Goal: Task Accomplishment & Management: Manage account settings

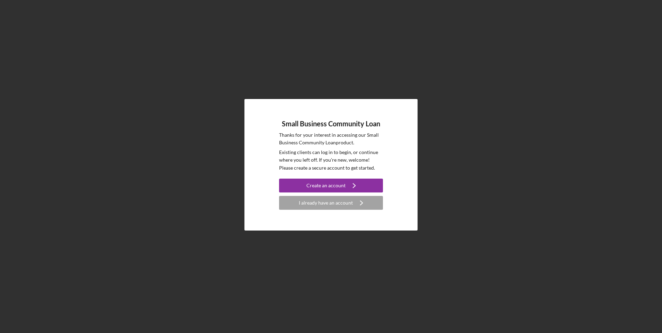
click at [329, 206] on div "I already have an account" at bounding box center [326, 203] width 54 height 14
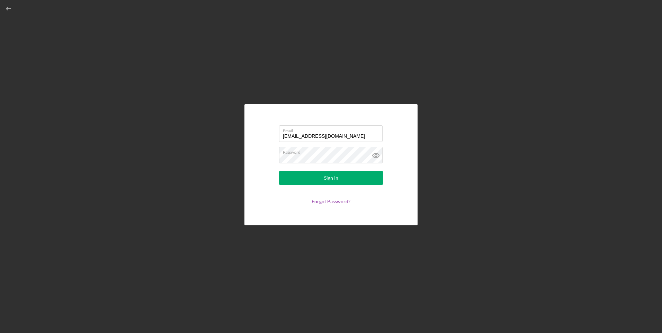
click at [317, 136] on input "[EMAIL_ADDRESS][DOMAIN_NAME]" at bounding box center [331, 133] width 104 height 17
type input "[EMAIL_ADDRESS][DOMAIN_NAME]"
click at [286, 182] on button "Sign In" at bounding box center [331, 178] width 104 height 14
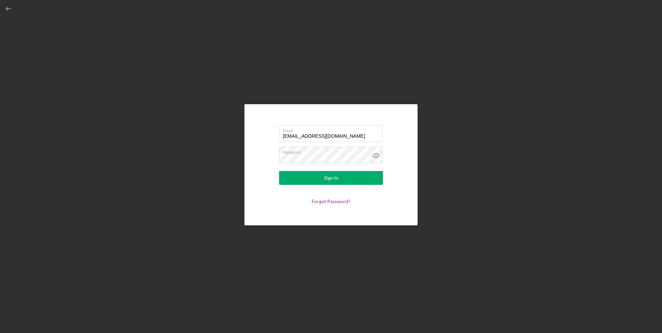
click at [328, 202] on link "Forgot Password?" at bounding box center [331, 201] width 39 height 6
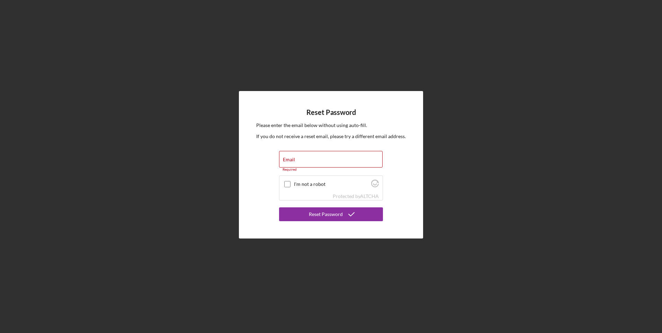
click at [310, 158] on div "Email Required" at bounding box center [331, 161] width 104 height 21
click at [310, 157] on div "Email Required" at bounding box center [331, 161] width 104 height 21
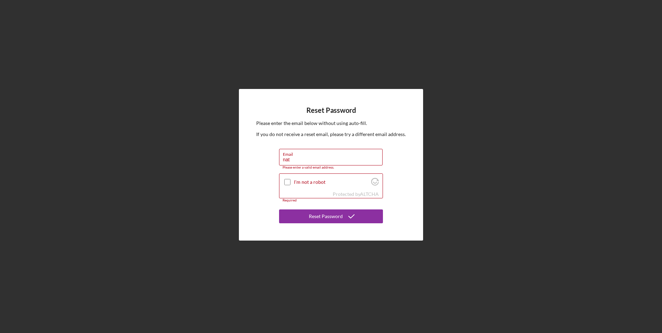
type input "[EMAIL_ADDRESS][DOMAIN_NAME]"
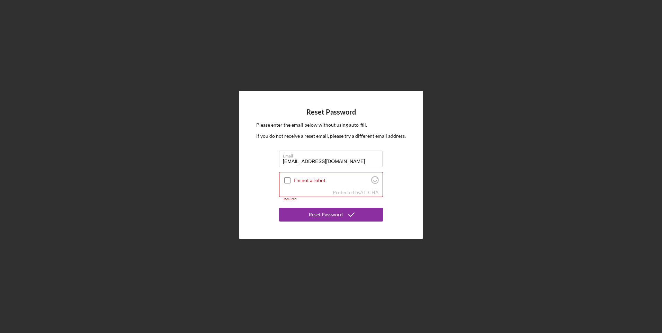
click at [290, 180] on input "I'm not a robot" at bounding box center [287, 180] width 6 height 6
checkbox input "true"
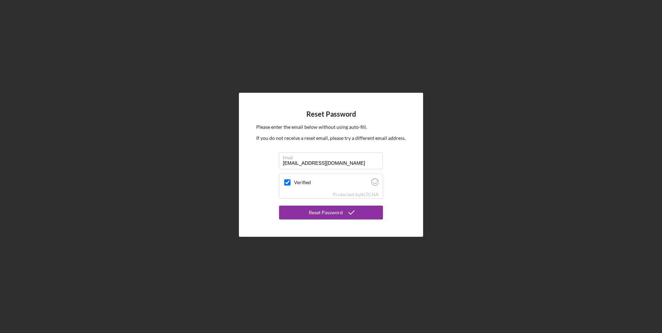
click at [336, 214] on div "Reset Password" at bounding box center [326, 213] width 34 height 14
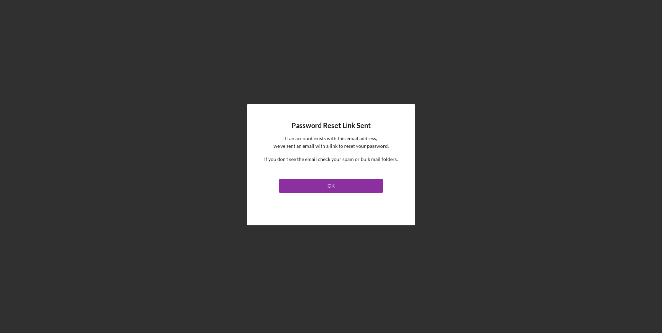
click at [342, 193] on link "OK" at bounding box center [331, 184] width 104 height 17
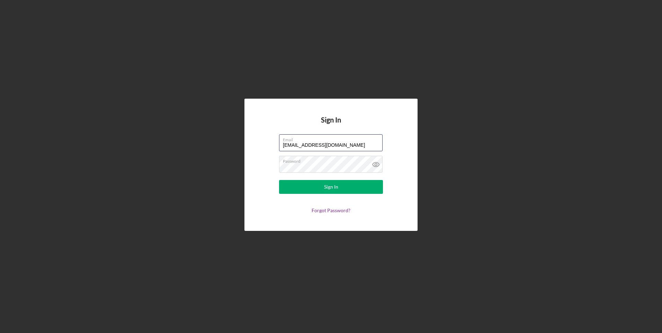
click at [301, 149] on input "[EMAIL_ADDRESS][DOMAIN_NAME]" at bounding box center [331, 142] width 104 height 17
click at [304, 145] on input "[EMAIL_ADDRESS][DOMAIN_NAME]" at bounding box center [331, 142] width 104 height 17
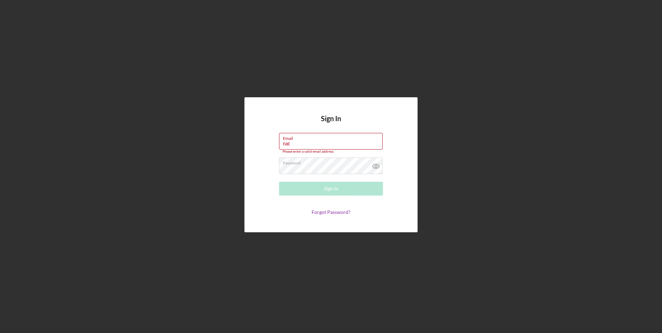
type input "[EMAIL_ADDRESS][DOMAIN_NAME]"
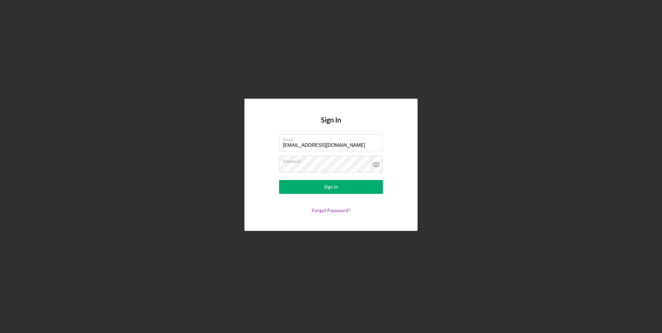
click at [255, 210] on div "Sign In Email [EMAIL_ADDRESS][DOMAIN_NAME] Password Sign In Forgot Password?" at bounding box center [331, 165] width 173 height 132
click at [296, 188] on button "Sign In" at bounding box center [331, 187] width 104 height 14
